Goal: Connect with others: Establish contact or relationships with other users

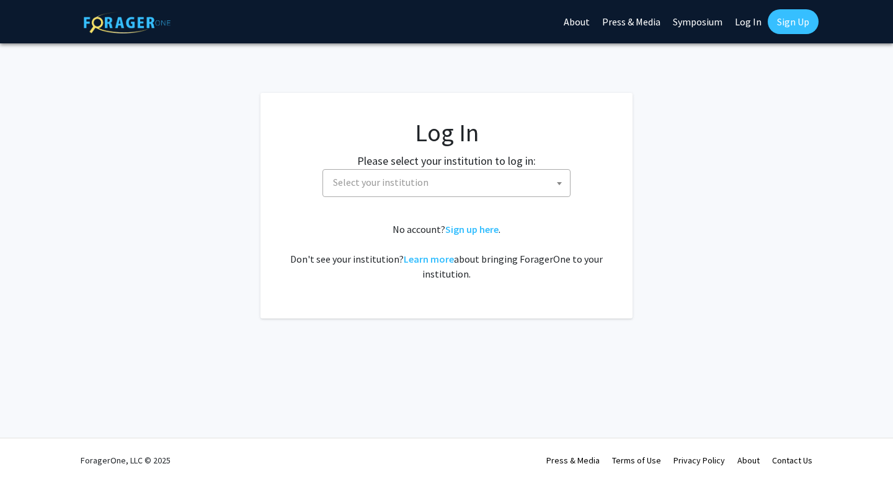
select select
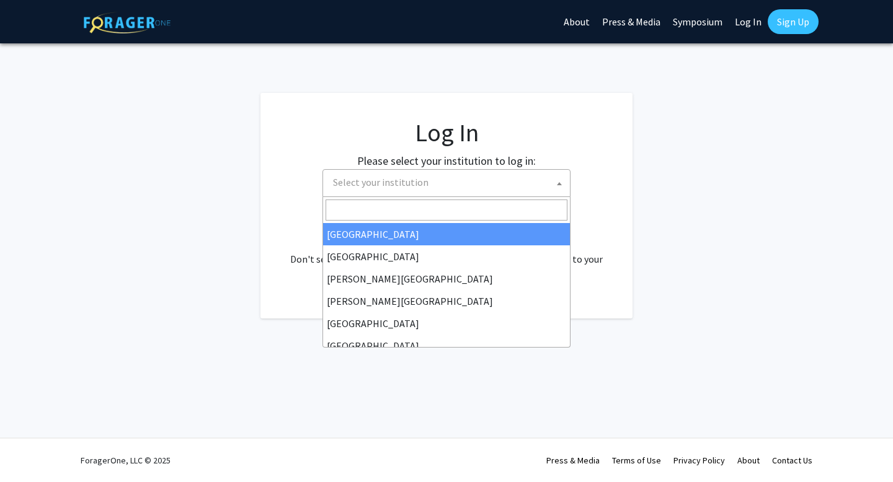
click at [435, 180] on span "Select your institution" at bounding box center [449, 182] width 242 height 25
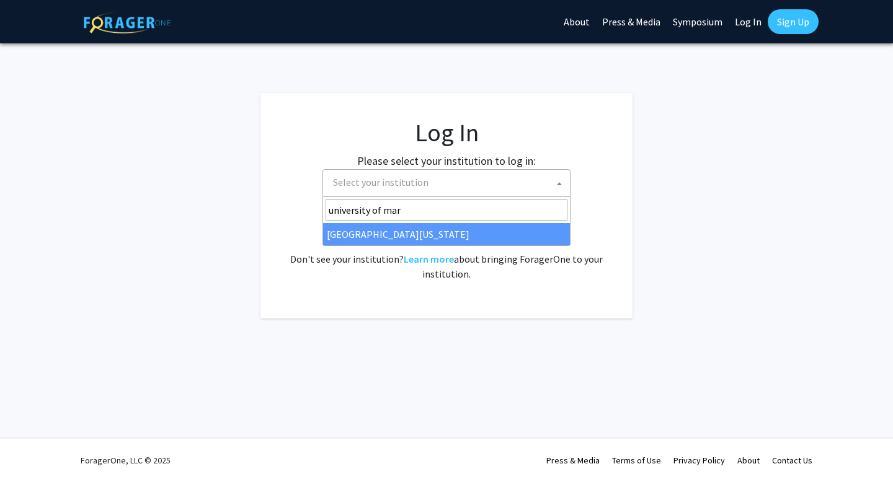
type input "[GEOGRAPHIC_DATA][PERSON_NAME]"
select select "31"
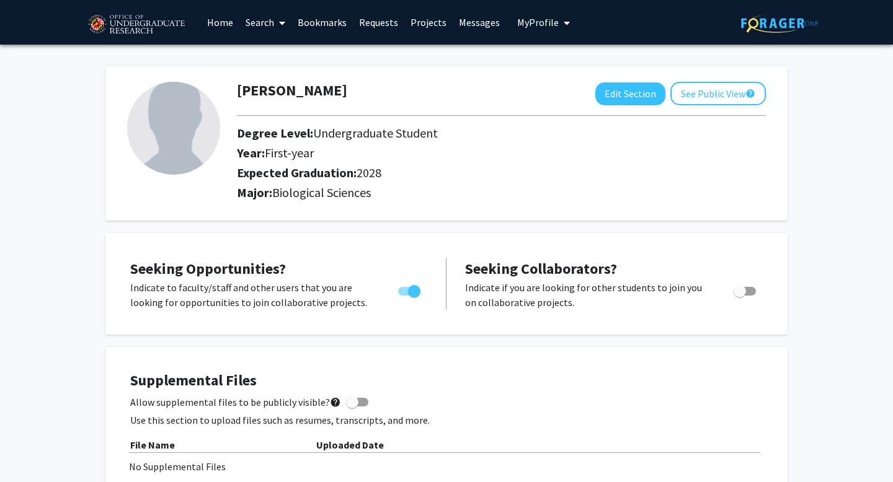
click at [258, 21] on link "Search" at bounding box center [265, 22] width 52 height 43
click at [278, 87] on span "Students" at bounding box center [277, 81] width 76 height 25
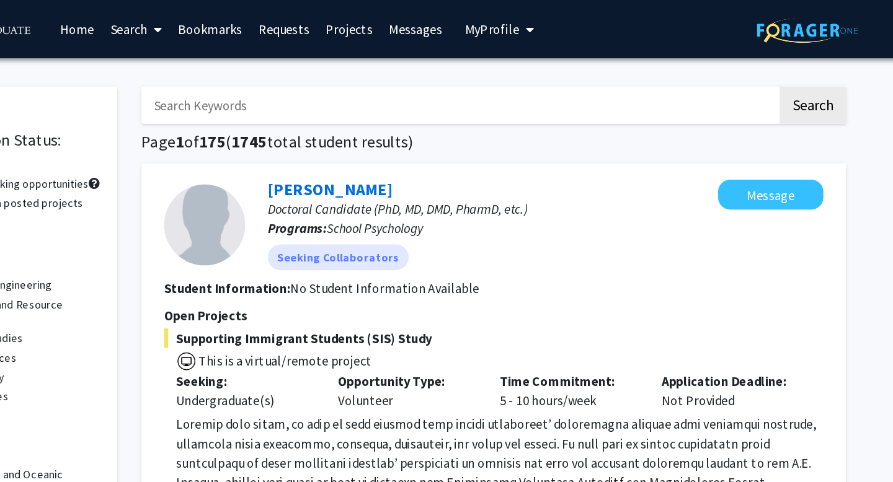
click at [280, 20] on icon at bounding box center [282, 23] width 6 height 10
click at [291, 60] on span "Faculty/Staff" at bounding box center [284, 57] width 91 height 25
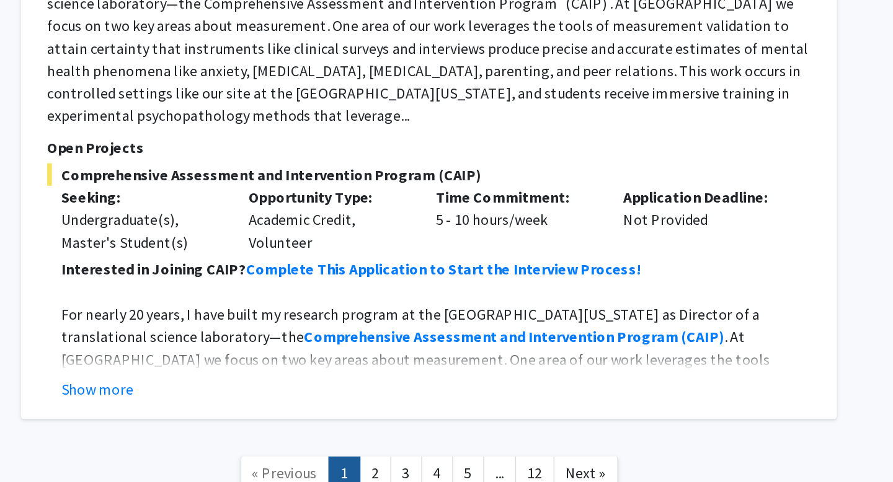
scroll to position [5890, 0]
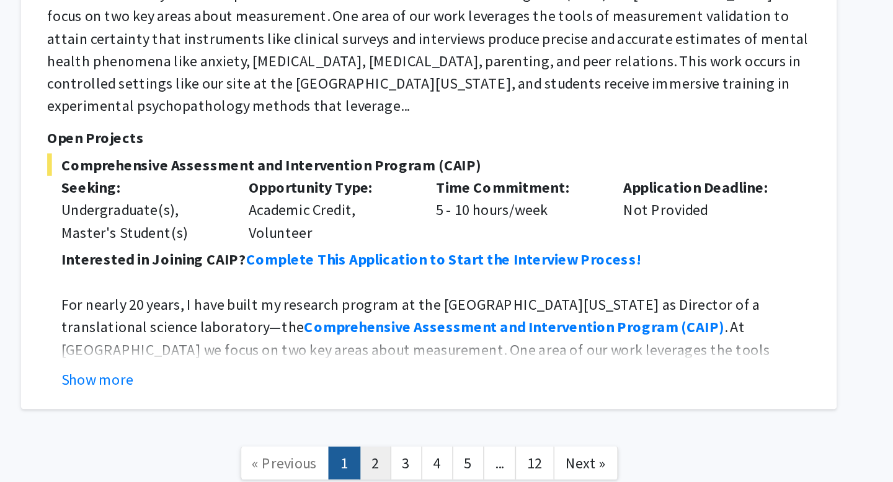
click at [506, 459] on link "2" at bounding box center [504, 470] width 21 height 22
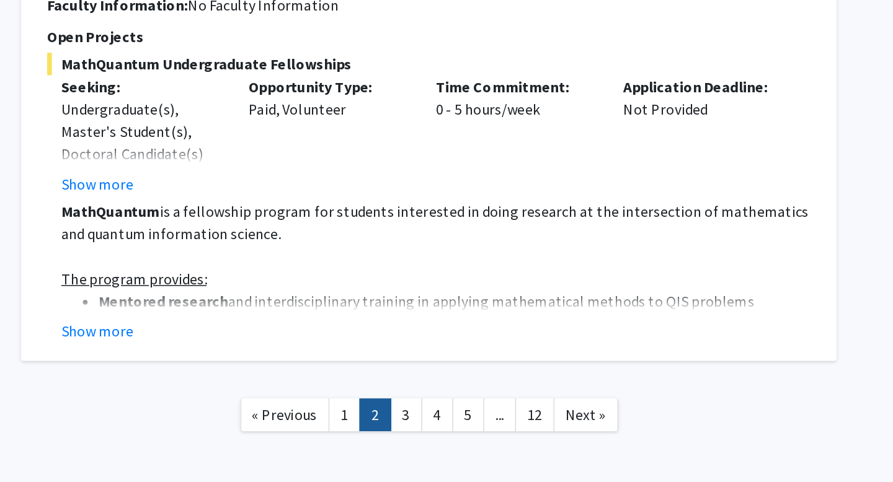
scroll to position [4204, 0]
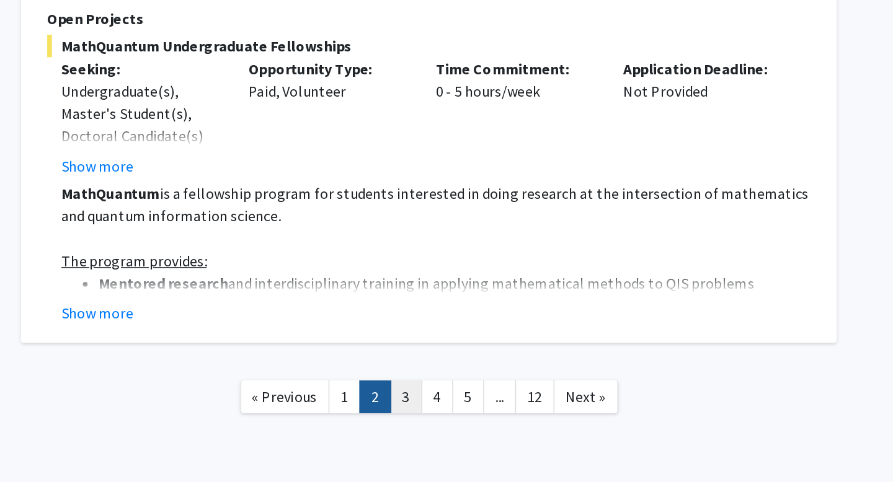
click at [528, 415] on link "3" at bounding box center [524, 426] width 21 height 22
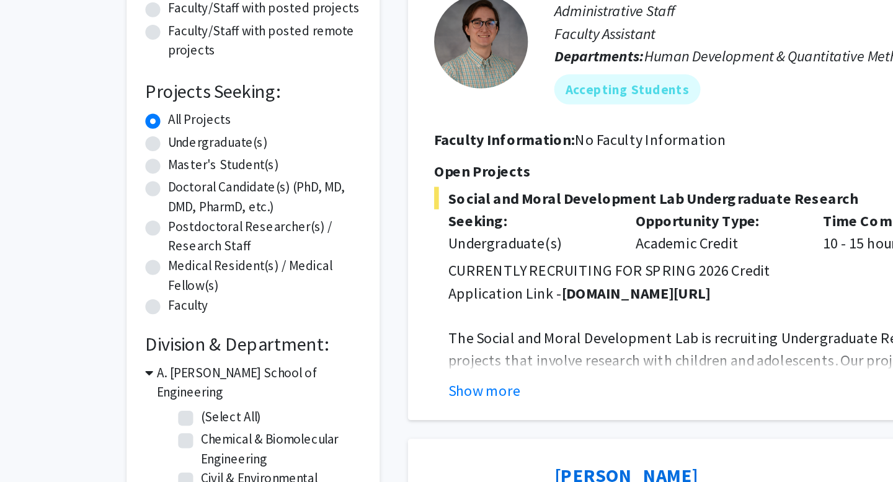
click at [111, 254] on label "Undergraduate(s)" at bounding box center [144, 255] width 66 height 13
click at [111, 254] on input "Undergraduate(s)" at bounding box center [115, 253] width 8 height 8
radio input "true"
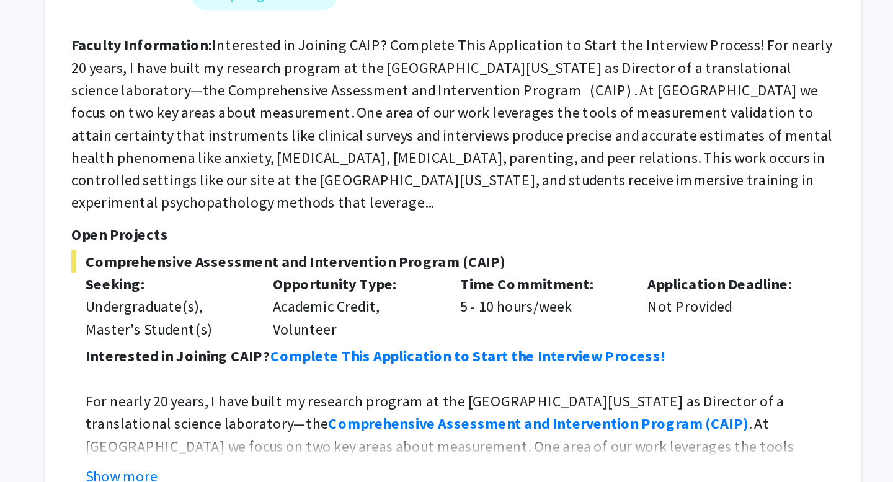
scroll to position [5871, 0]
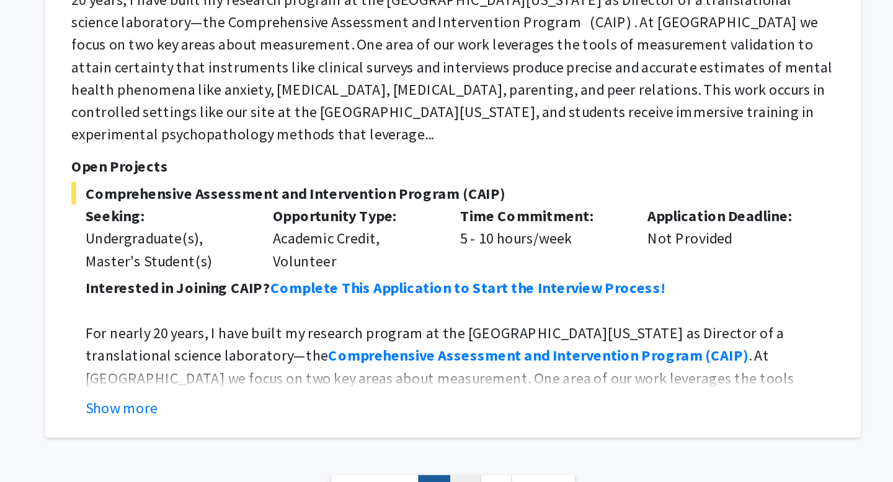
click at [541, 477] on link "2" at bounding box center [547, 488] width 21 height 22
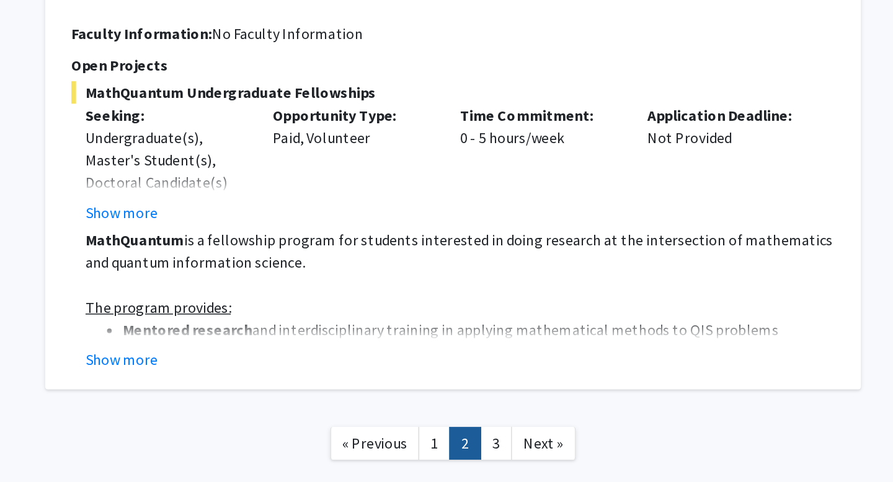
scroll to position [4174, 0]
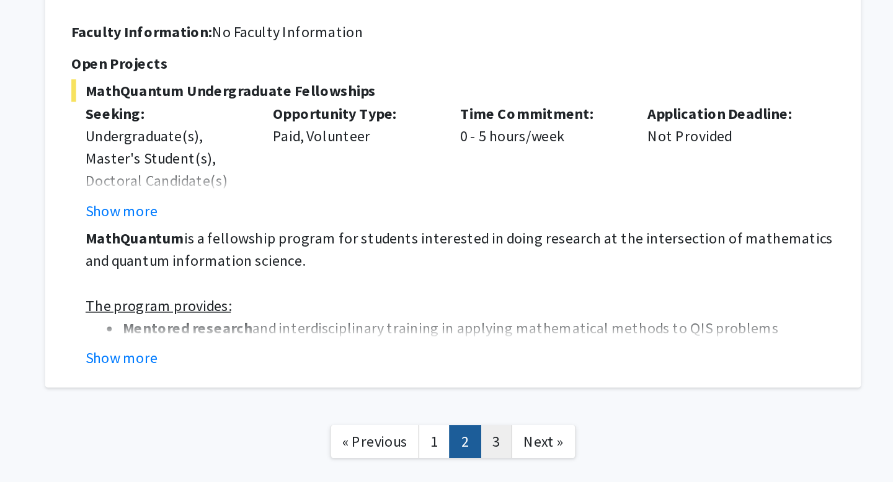
click at [564, 445] on link "3" at bounding box center [567, 456] width 21 height 22
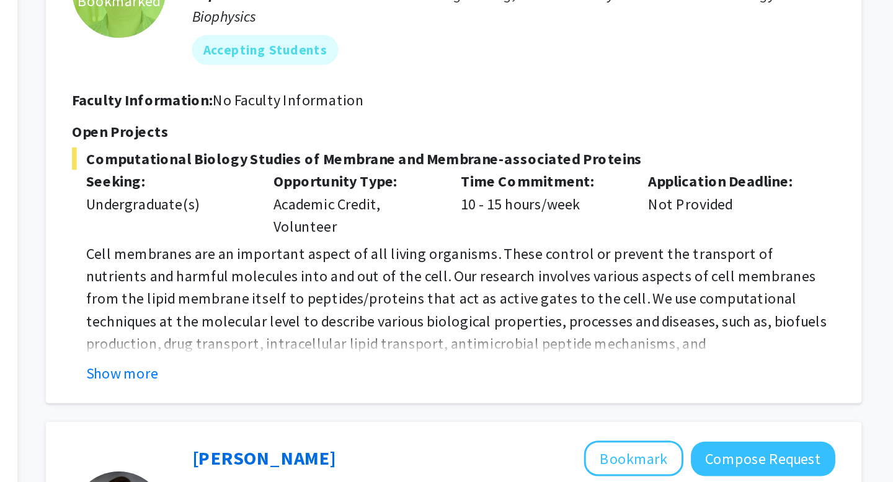
scroll to position [112, 0]
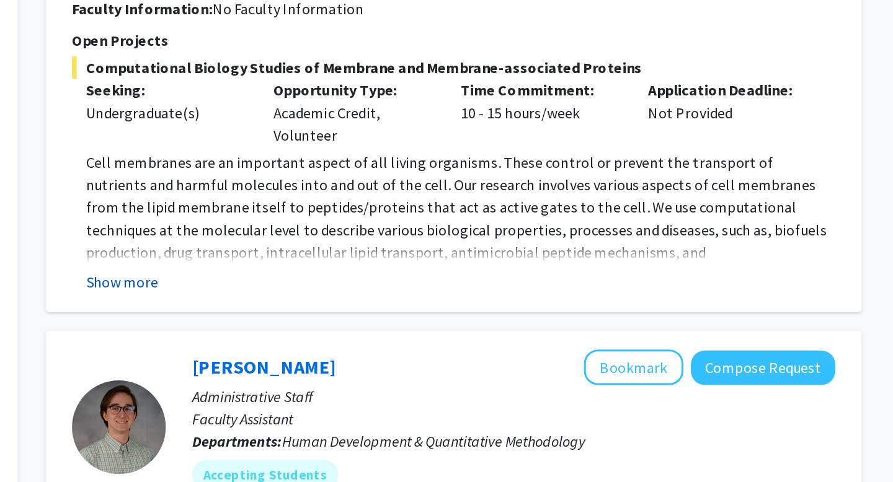
click at [328, 335] on button "Show more" at bounding box center [320, 337] width 48 height 15
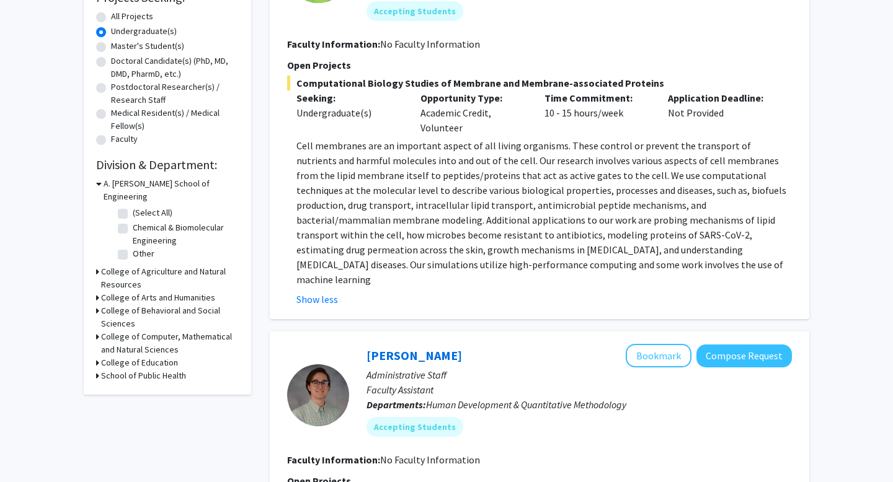
scroll to position [253, 0]
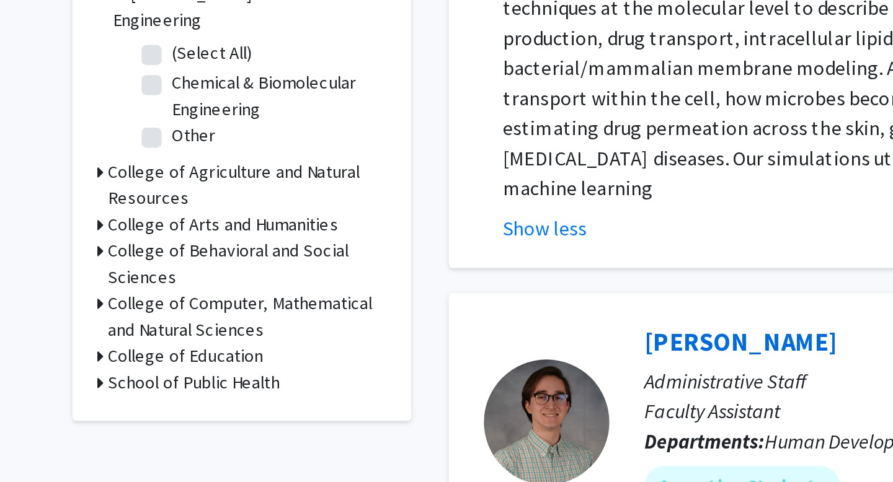
click at [133, 193] on label "Chemical & Biomolecular Engineering" at bounding box center [184, 206] width 103 height 26
click at [133, 193] on input "Chemical & Biomolecular Engineering" at bounding box center [137, 197] width 8 height 8
checkbox input "true"
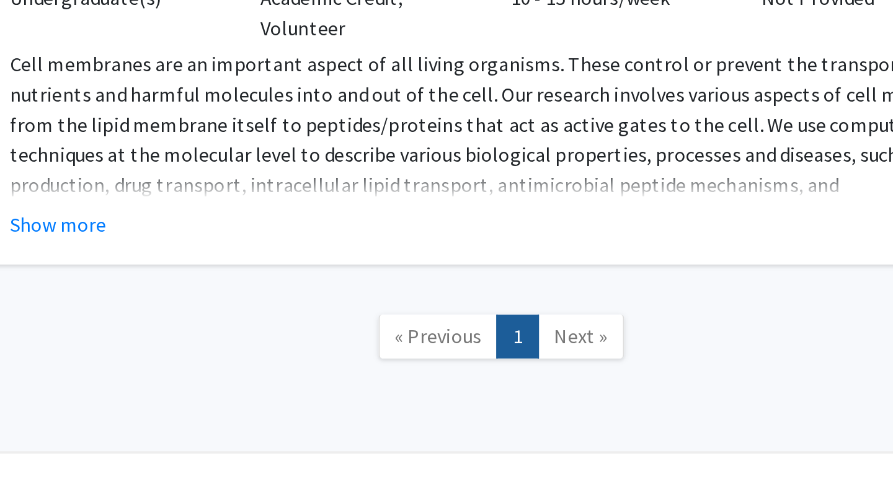
scroll to position [124, 0]
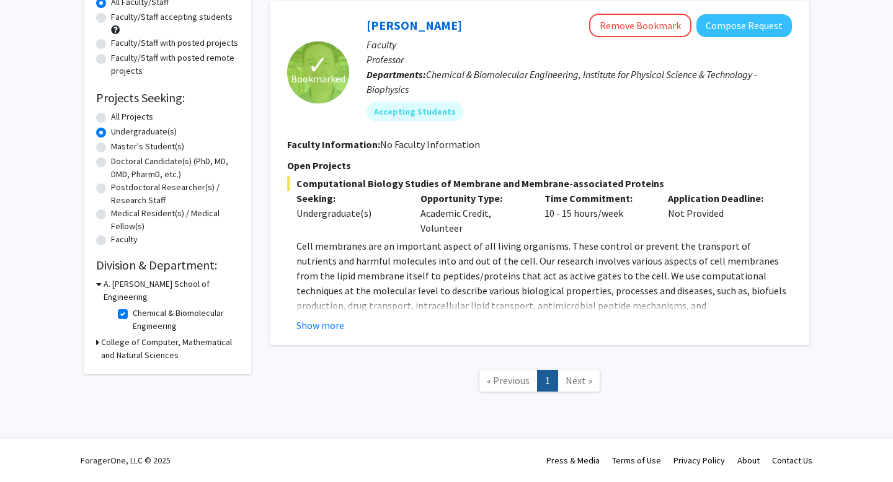
click at [133, 307] on label "Chemical & Biomolecular Engineering" at bounding box center [184, 320] width 103 height 26
click at [133, 307] on input "Chemical & Biomolecular Engineering" at bounding box center [137, 311] width 8 height 8
checkbox input "false"
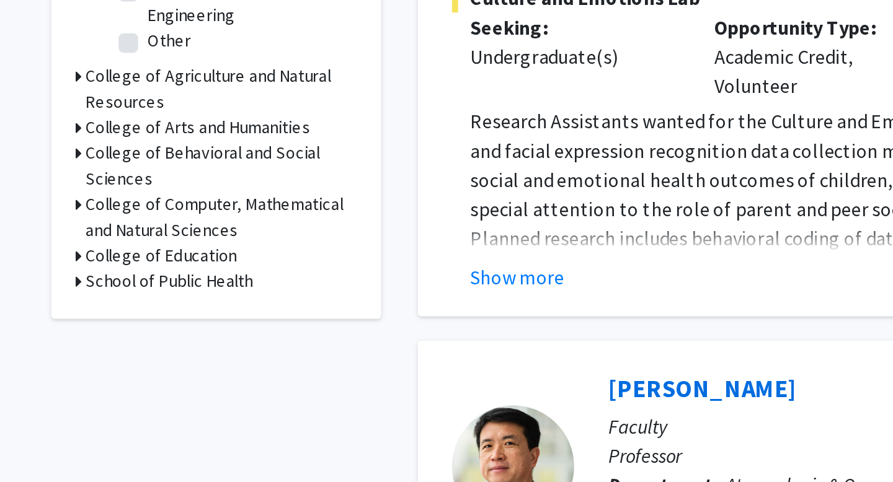
scroll to position [221, 0]
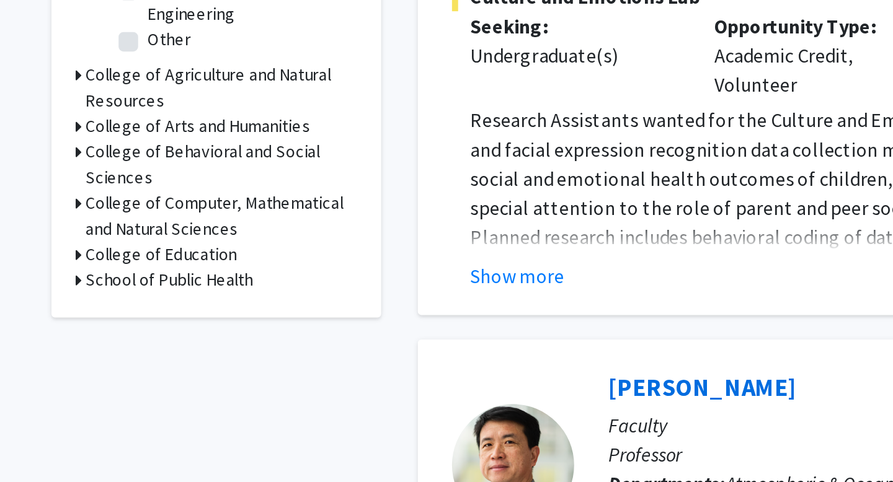
click at [151, 334] on h3 "College of Computer, Mathematical and Natural Sciences" at bounding box center [170, 347] width 138 height 26
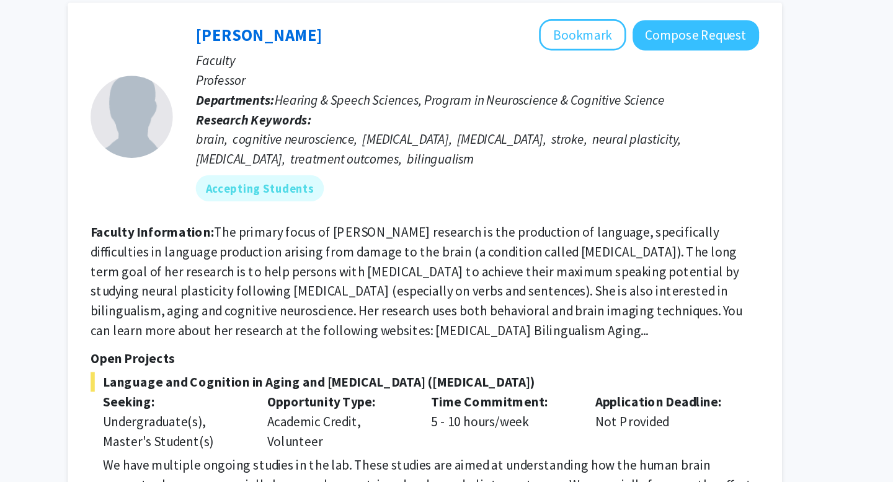
scroll to position [5890, 0]
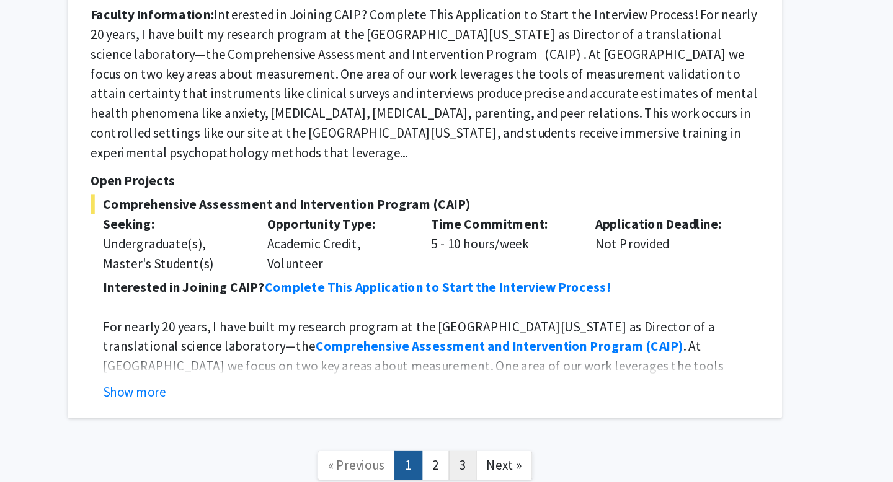
click at [569, 459] on link "3" at bounding box center [567, 470] width 21 height 22
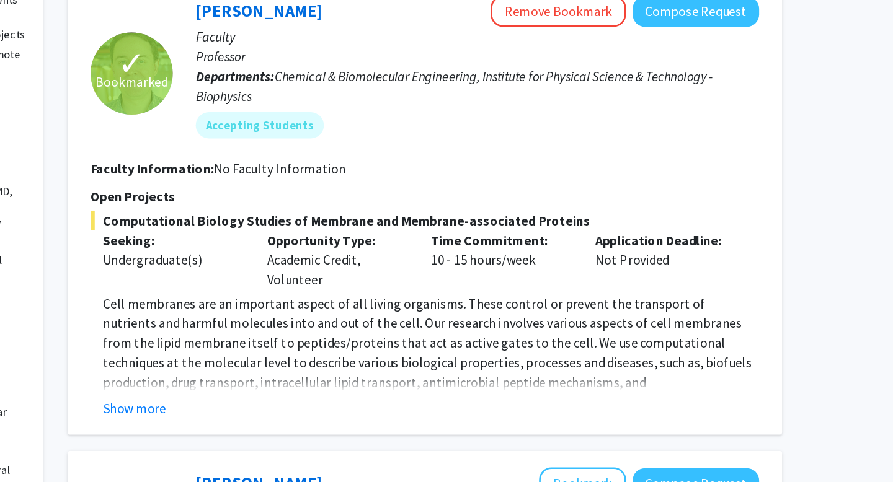
scroll to position [105, 0]
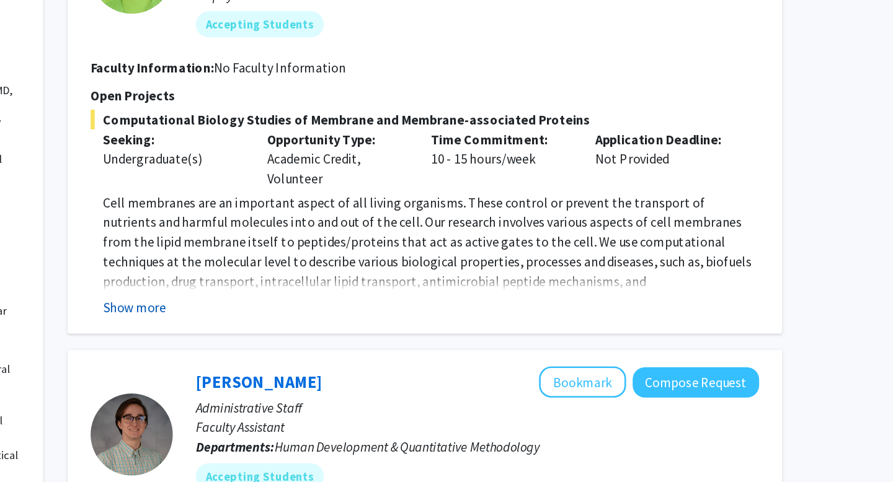
click at [301, 350] on button "Show more" at bounding box center [320, 344] width 48 height 15
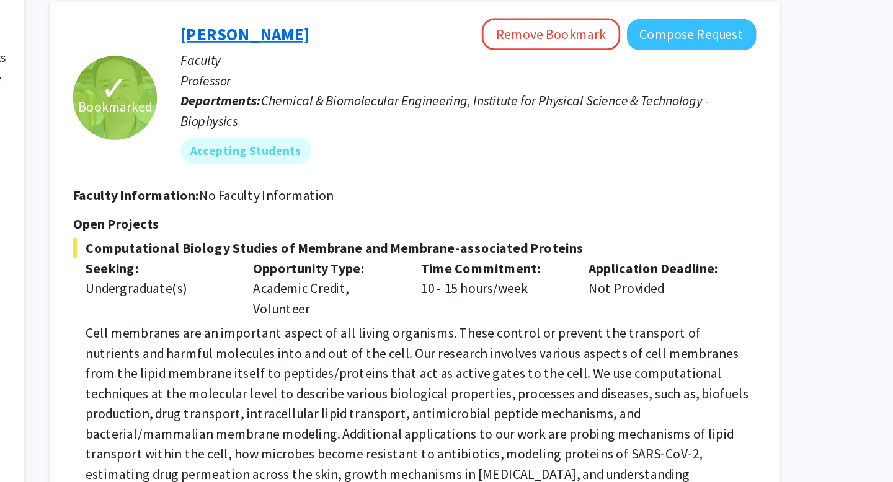
click at [405, 40] on link "Jeffery Klauda" at bounding box center [413, 44] width 95 height 16
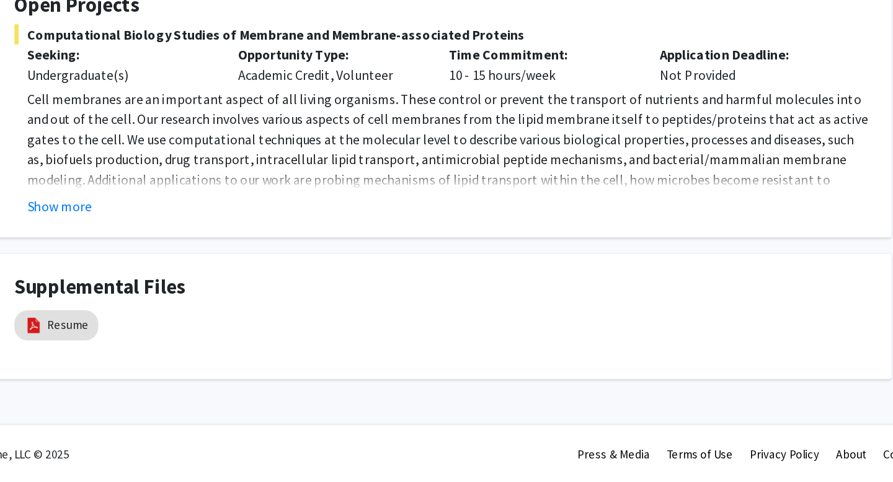
scroll to position [120, 0]
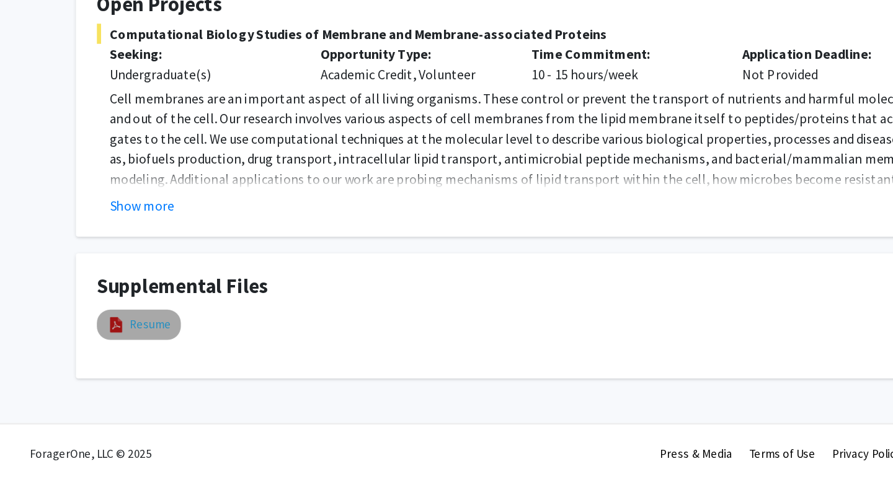
click at [159, 367] on link "Resume" at bounding box center [169, 365] width 30 height 13
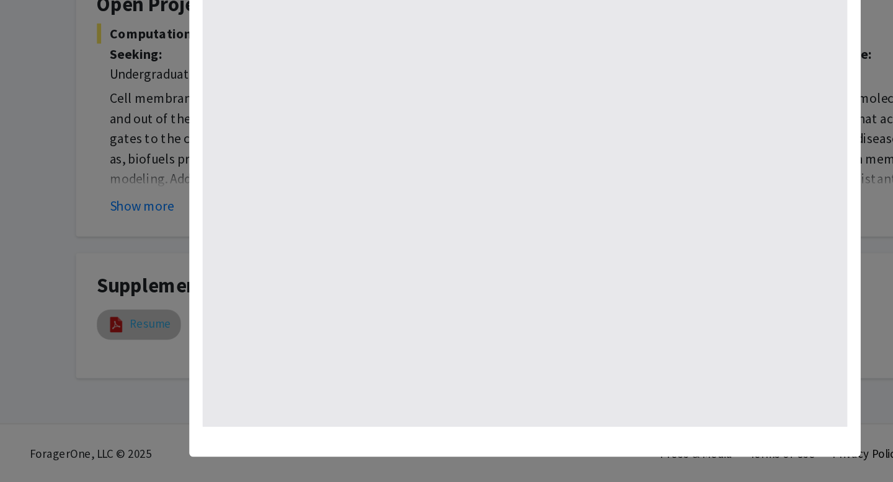
select select "custom"
type input "0"
select select "auto"
type input "1"
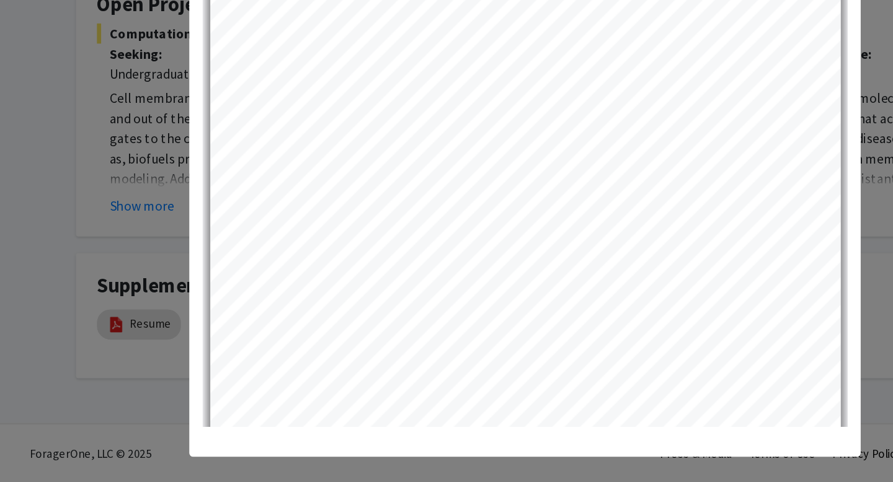
scroll to position [7, 0]
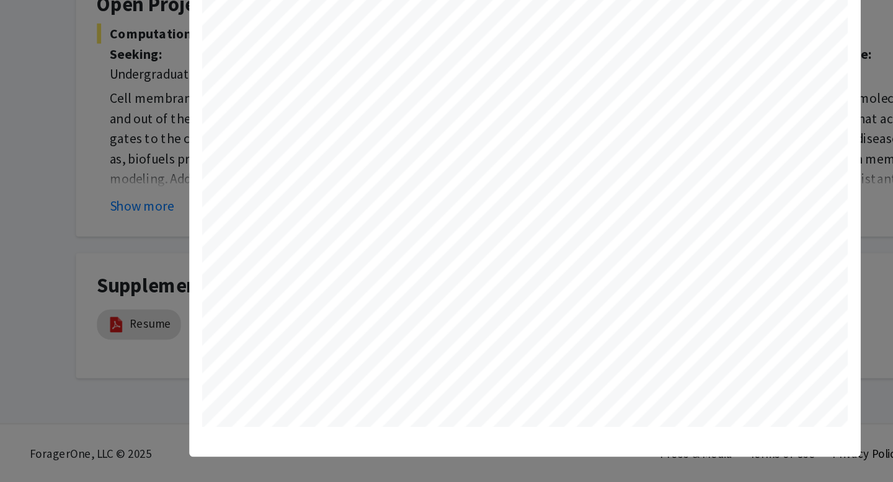
select select "custom"
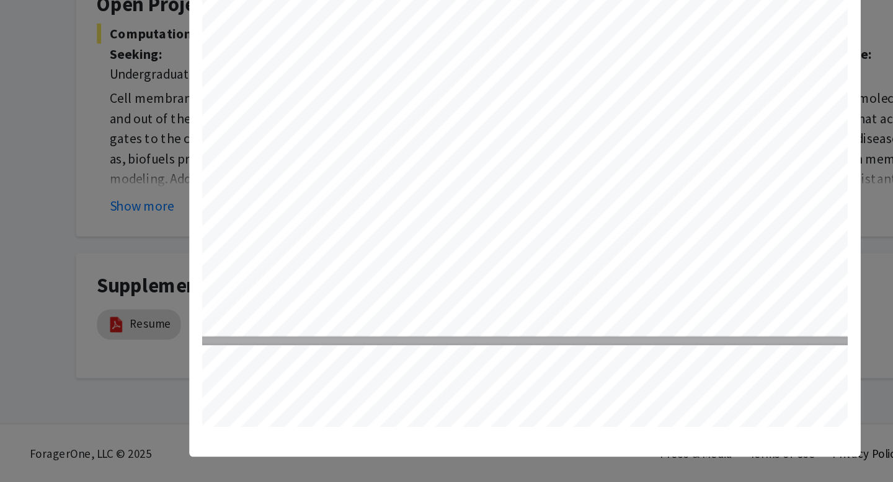
scroll to position [436, 60]
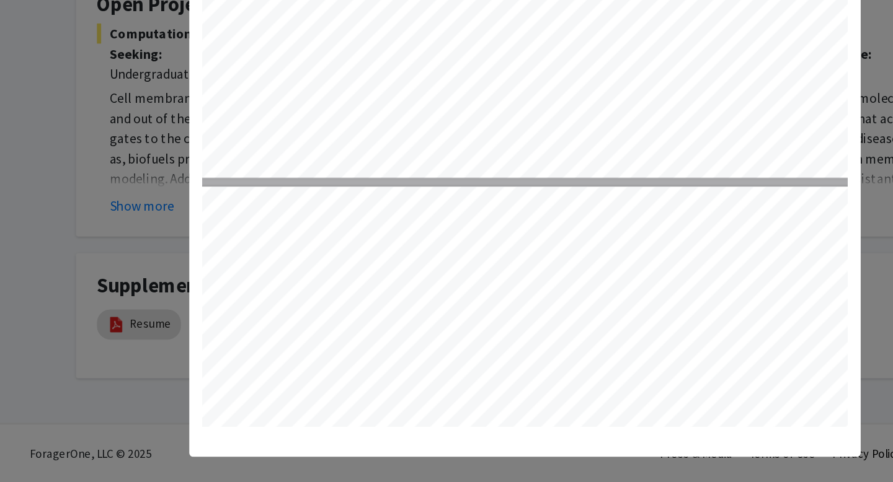
type input "2"
select select "custom"
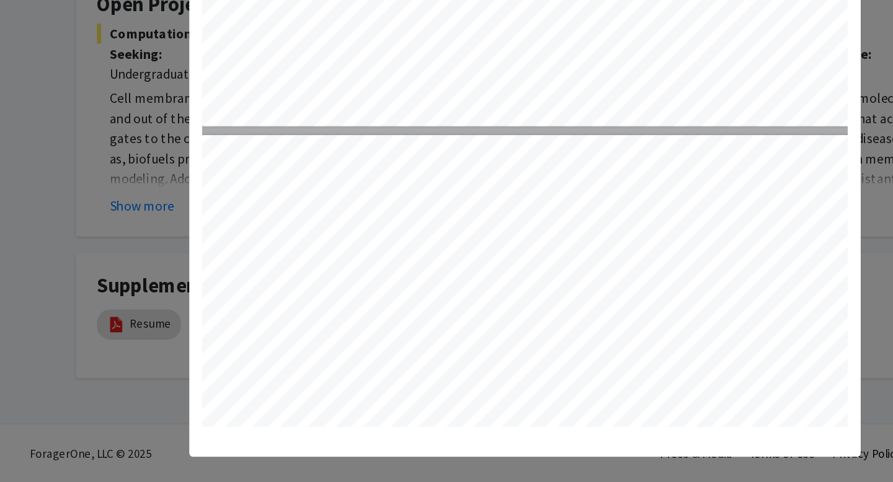
type input "3"
select select "custom"
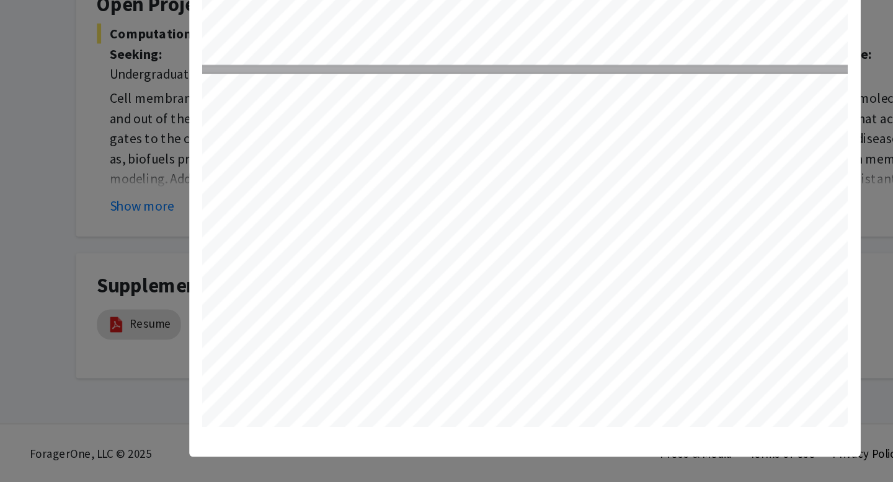
type input "2"
select select "custom"
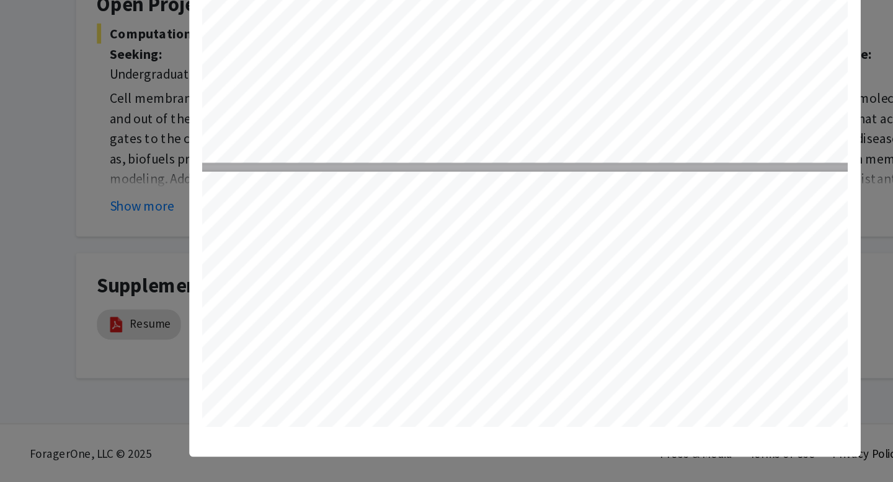
type input "3"
select select "custom"
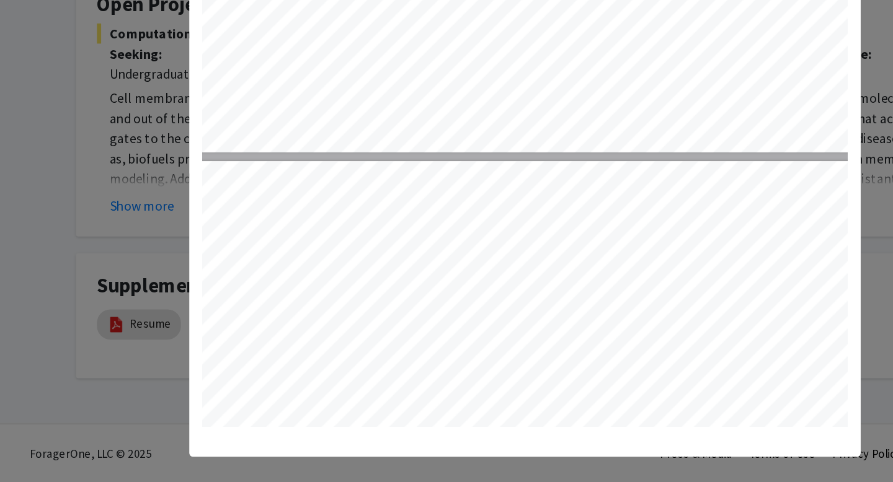
type input "2"
select select "custom"
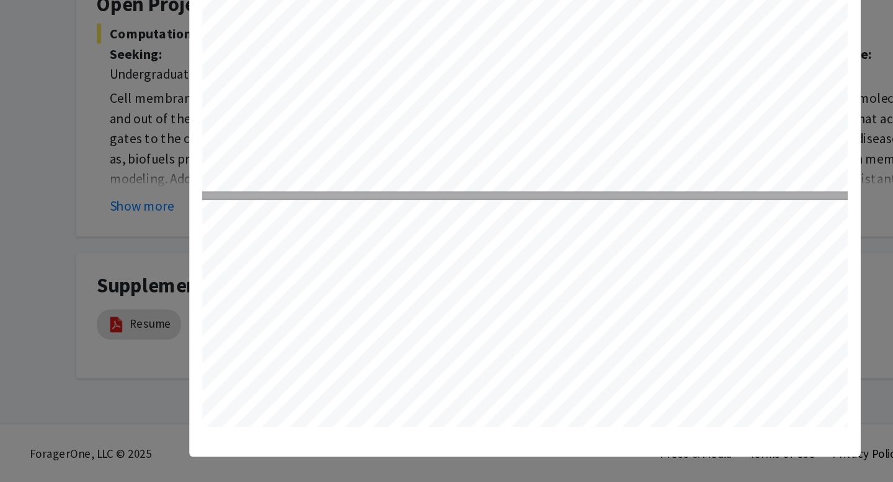
type input "3"
select select "custom"
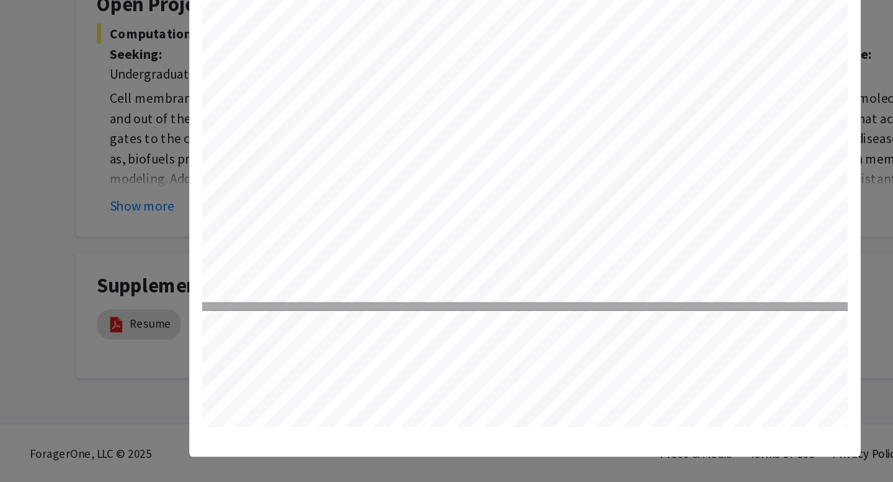
scroll to position [1917, 60]
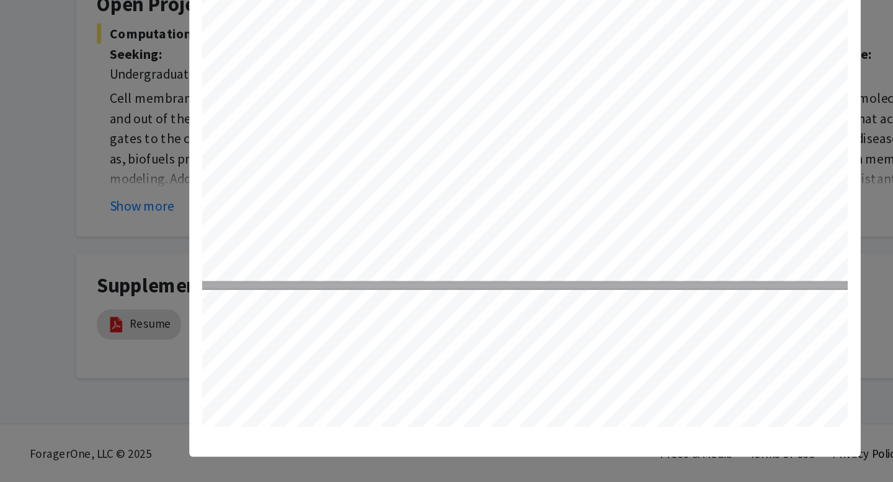
click at [179, 228] on modal-container "Viewing Resume × Thumbnails Document Outline Attachments Layers Current Outline…" at bounding box center [446, 241] width 893 height 482
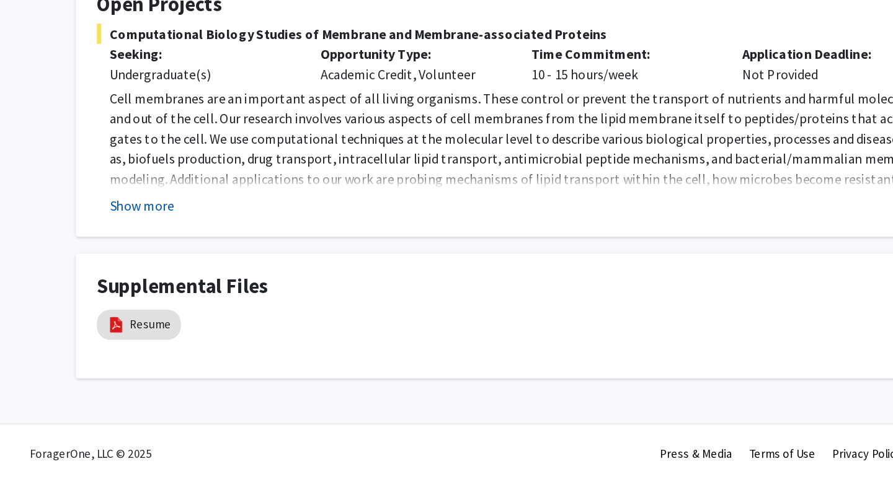
click at [170, 274] on button "Show more" at bounding box center [164, 277] width 48 height 15
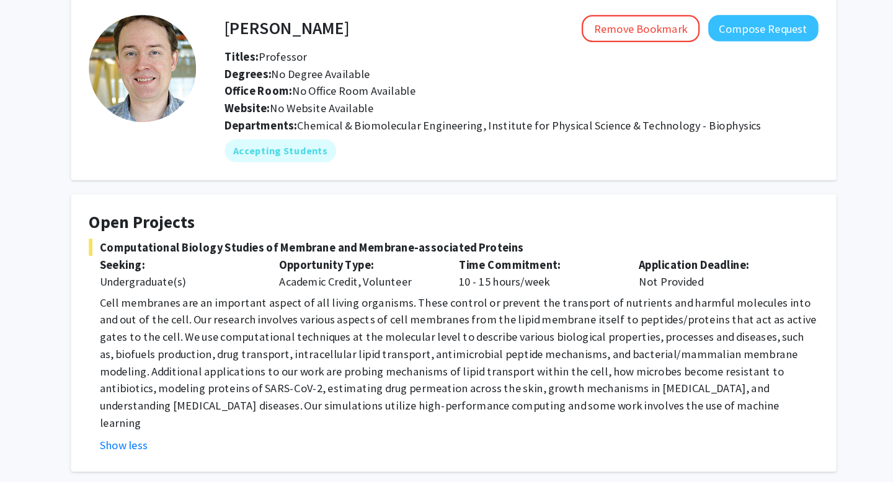
scroll to position [0, 0]
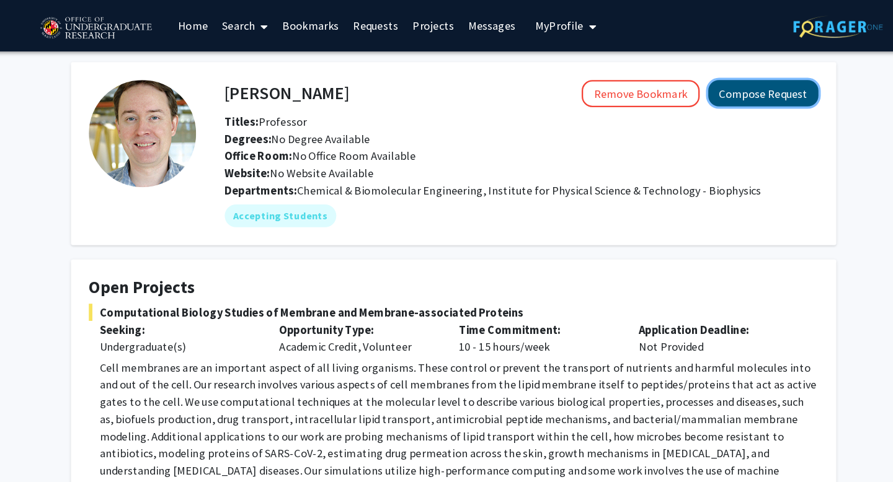
click at [741, 88] on button "Compose Request" at bounding box center [714, 80] width 95 height 23
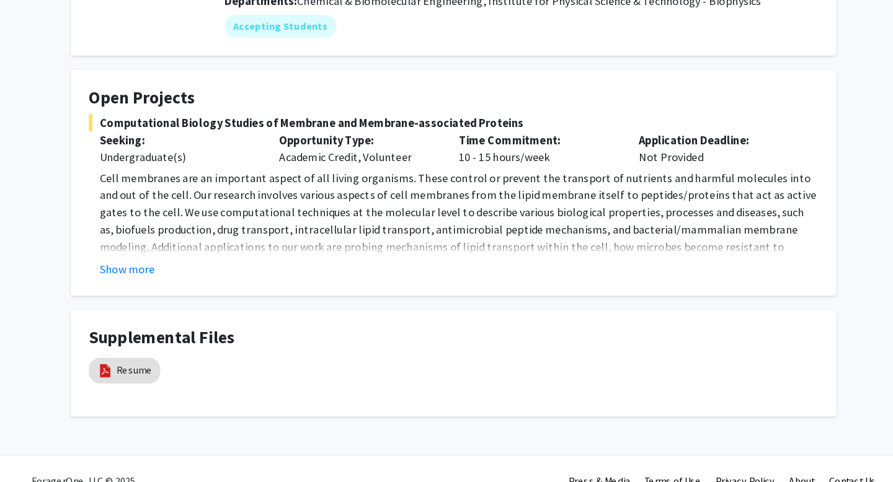
scroll to position [120, 0]
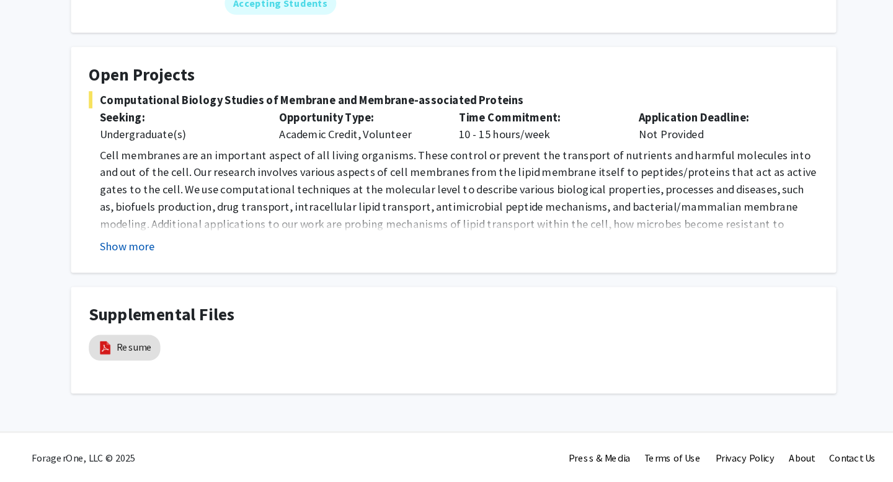
click at [169, 280] on button "Show more" at bounding box center [164, 277] width 48 height 15
